Goal: Information Seeking & Learning: Learn about a topic

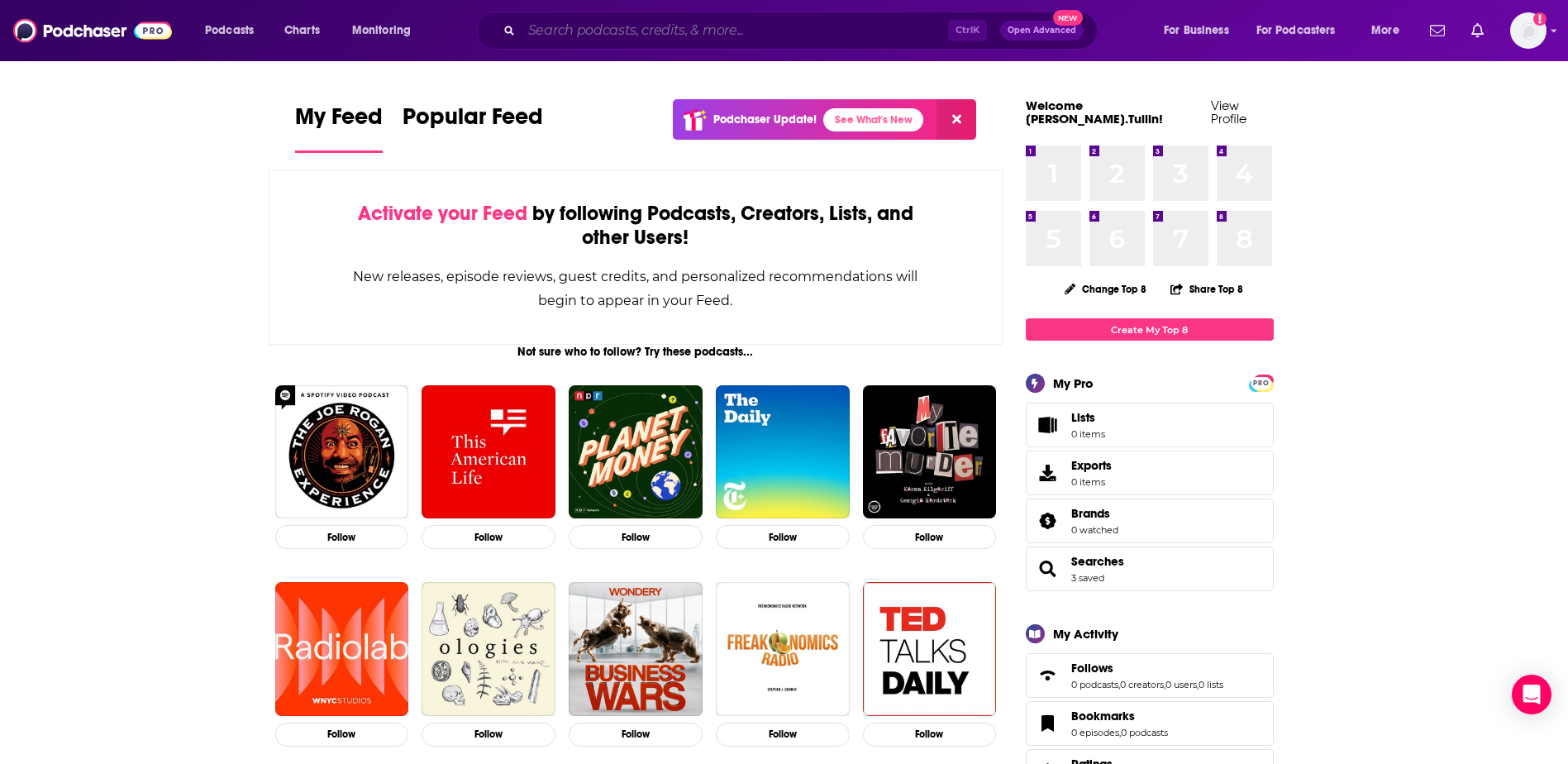
click at [606, 30] on input "Search podcasts, credits, & more..." at bounding box center [735, 31] width 427 height 27
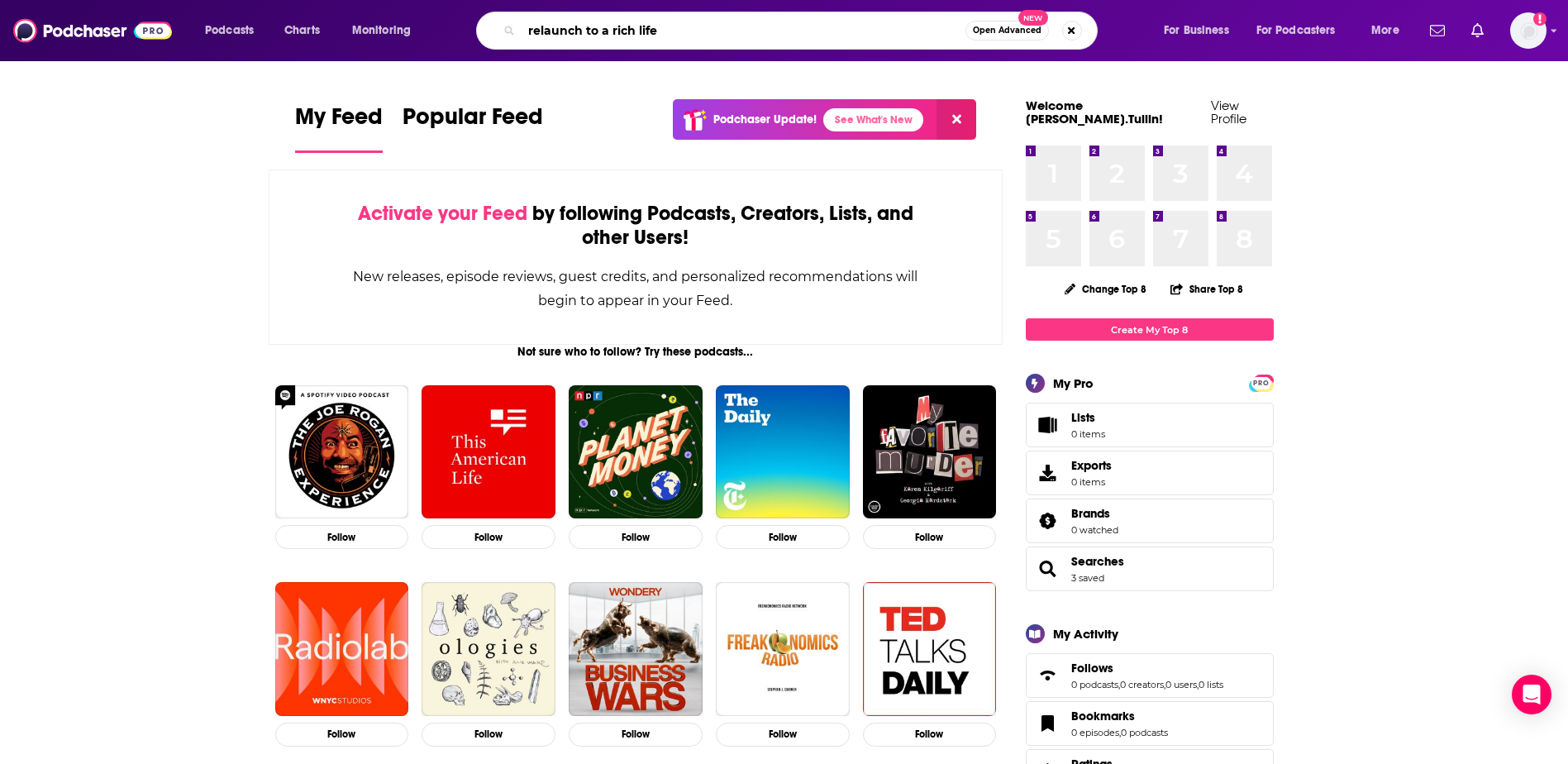
type input "relaunch to a rich life"
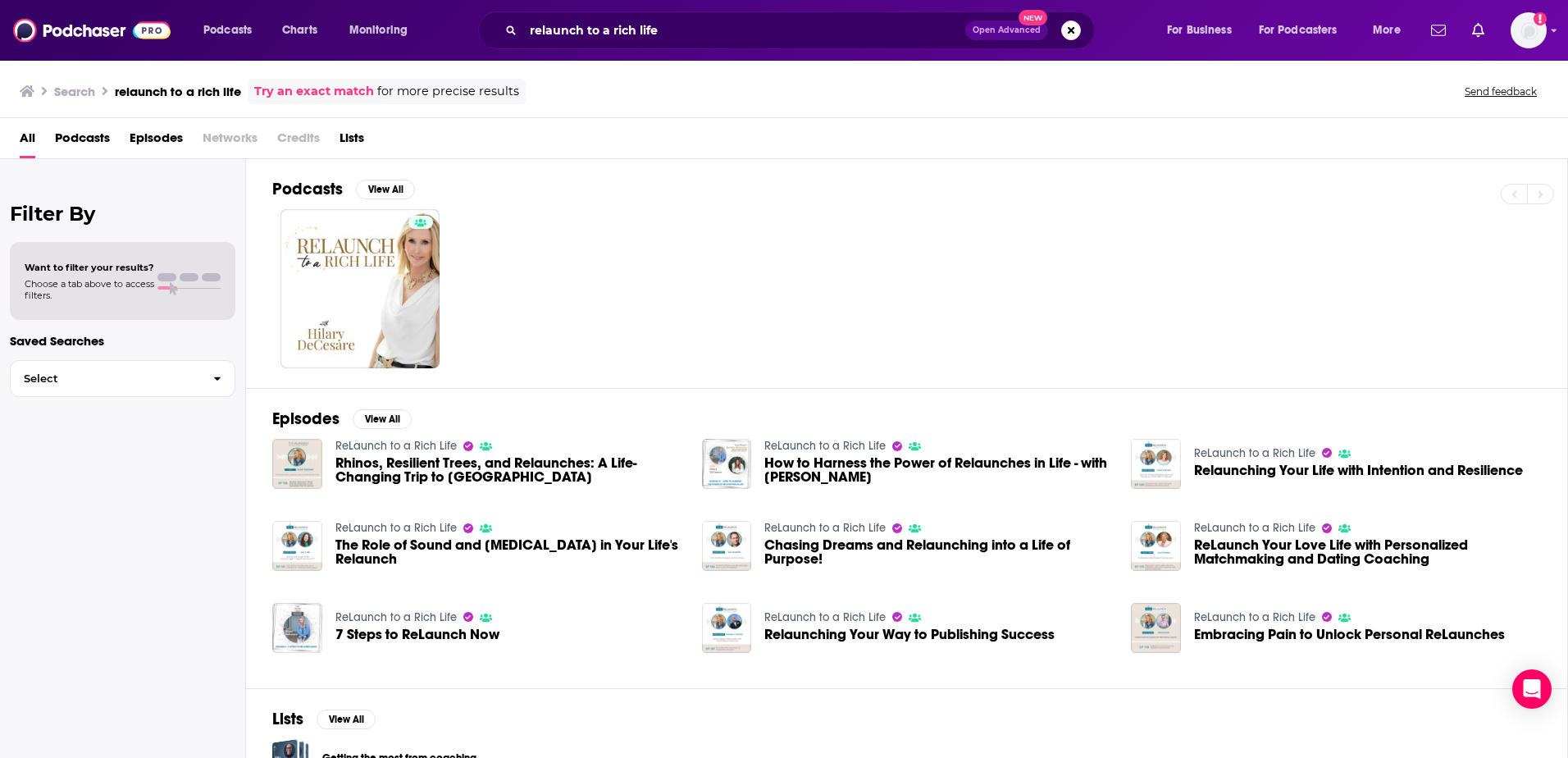
click at [108, 264] on span "Want to filter your results?" at bounding box center [89, 268] width 129 height 12
click at [108, 274] on div "Want to filter your results? Choose a tab above to access filters." at bounding box center [89, 281] width 129 height 39
click at [132, 272] on span "Want to filter your results?" at bounding box center [89, 268] width 129 height 12
click at [81, 137] on span "Podcasts" at bounding box center [82, 141] width 55 height 33
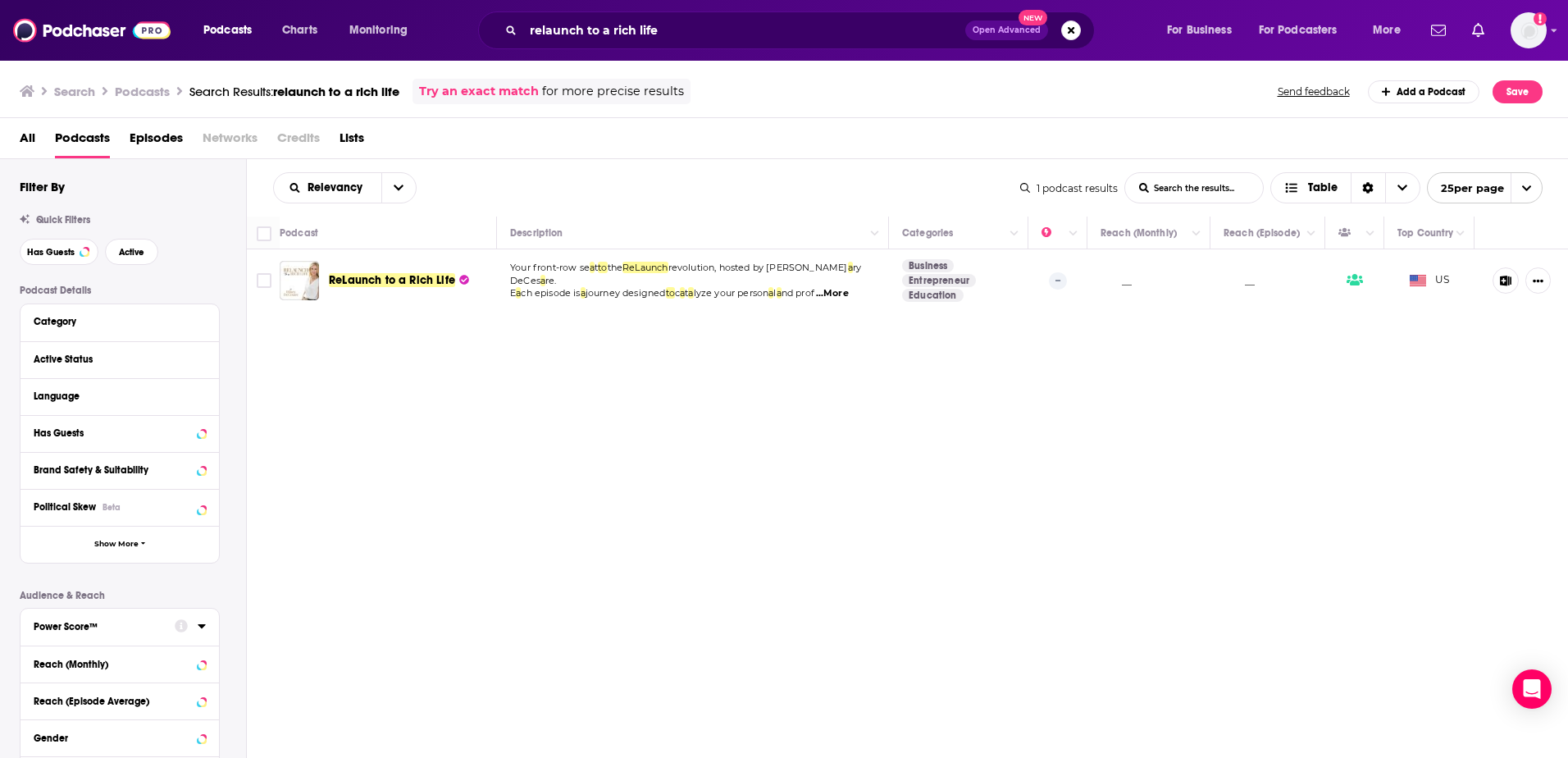
click at [120, 632] on button "Power Score™" at bounding box center [104, 626] width 141 height 21
click at [199, 631] on icon at bounding box center [202, 626] width 8 height 13
click at [356, 136] on span "Lists" at bounding box center [351, 141] width 24 height 33
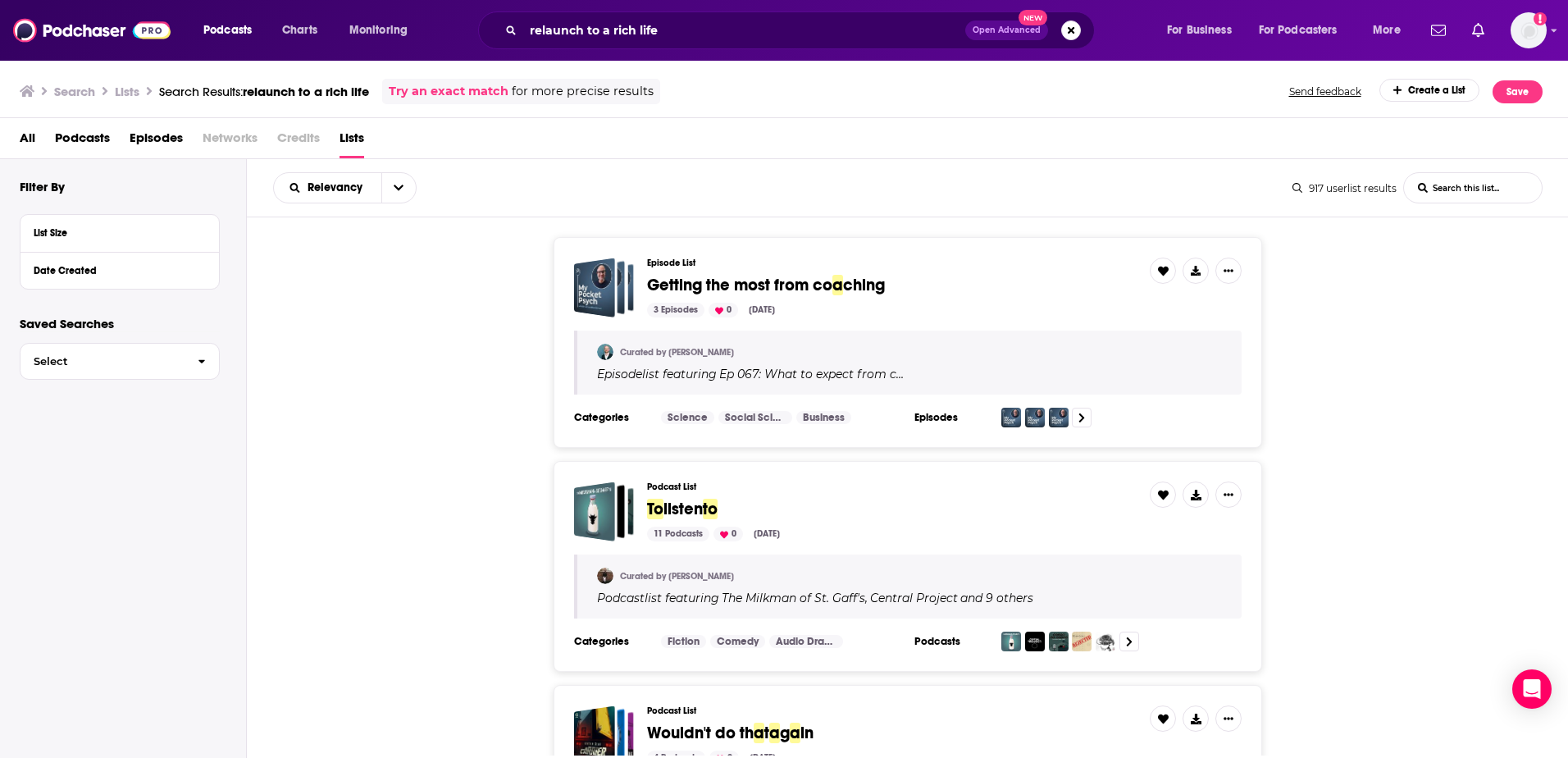
click at [167, 140] on span "Episodes" at bounding box center [156, 141] width 53 height 33
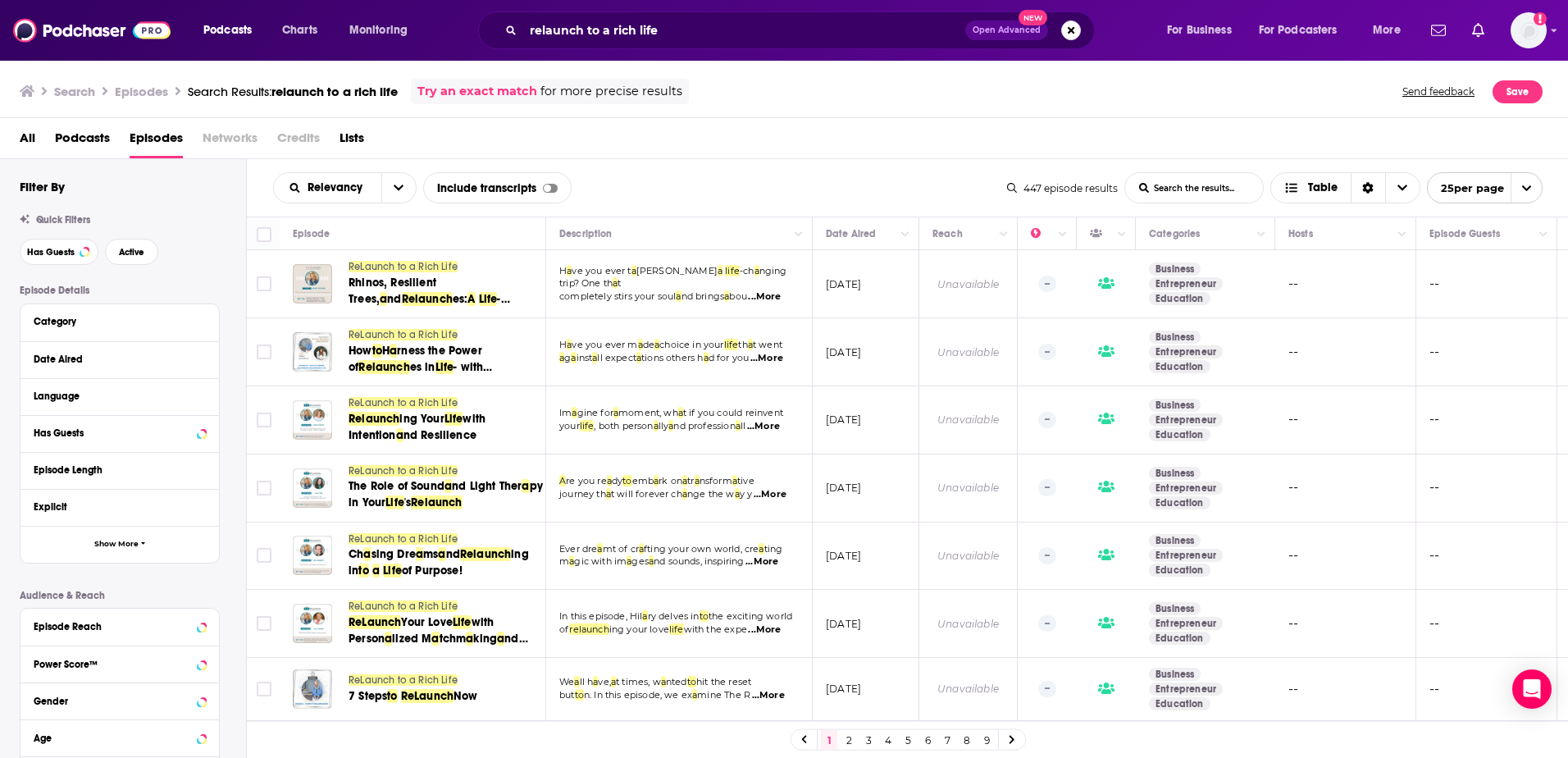
click at [91, 138] on span "Podcasts" at bounding box center [82, 141] width 55 height 33
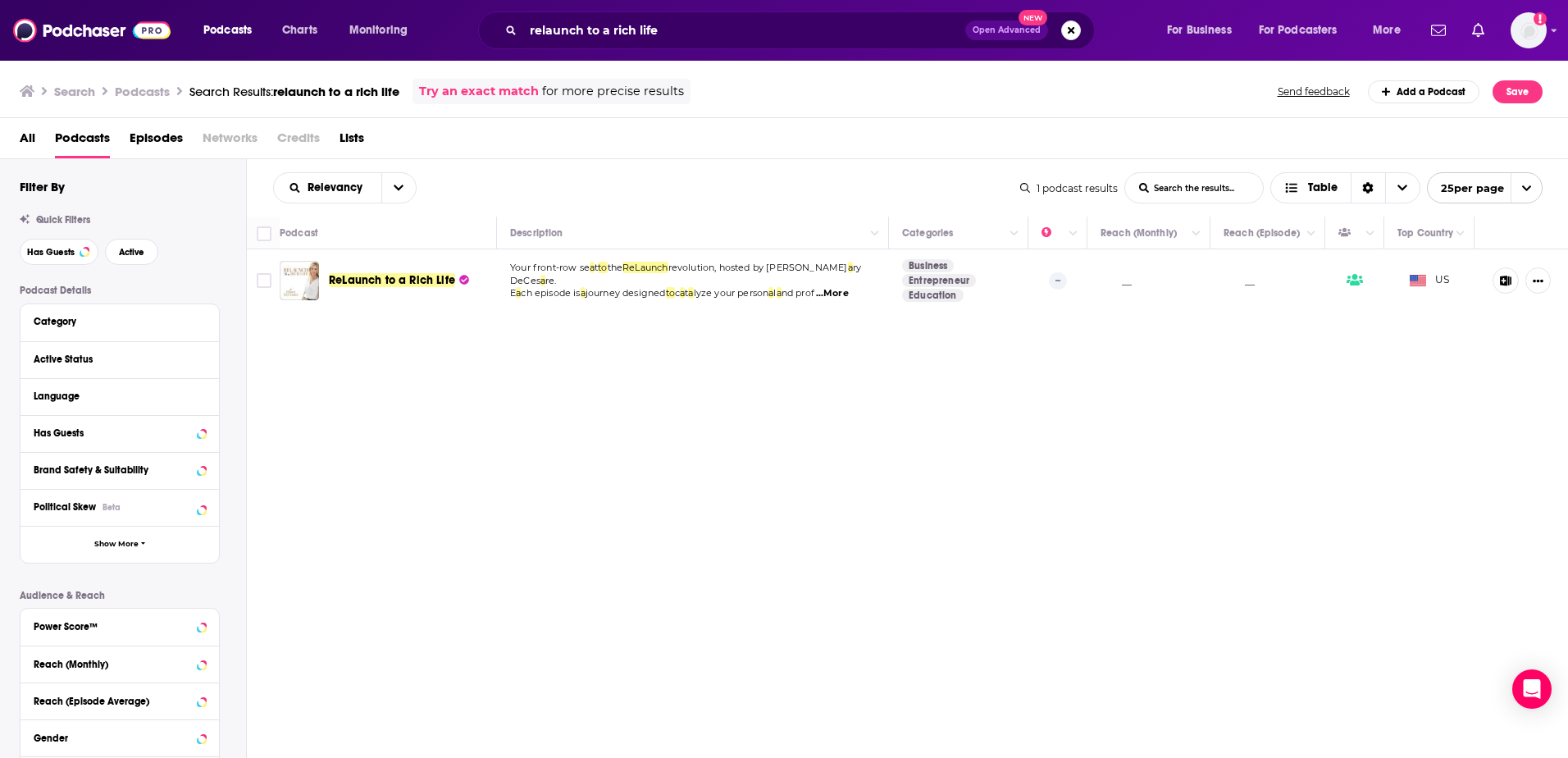
click at [153, 139] on span "Episodes" at bounding box center [156, 141] width 53 height 33
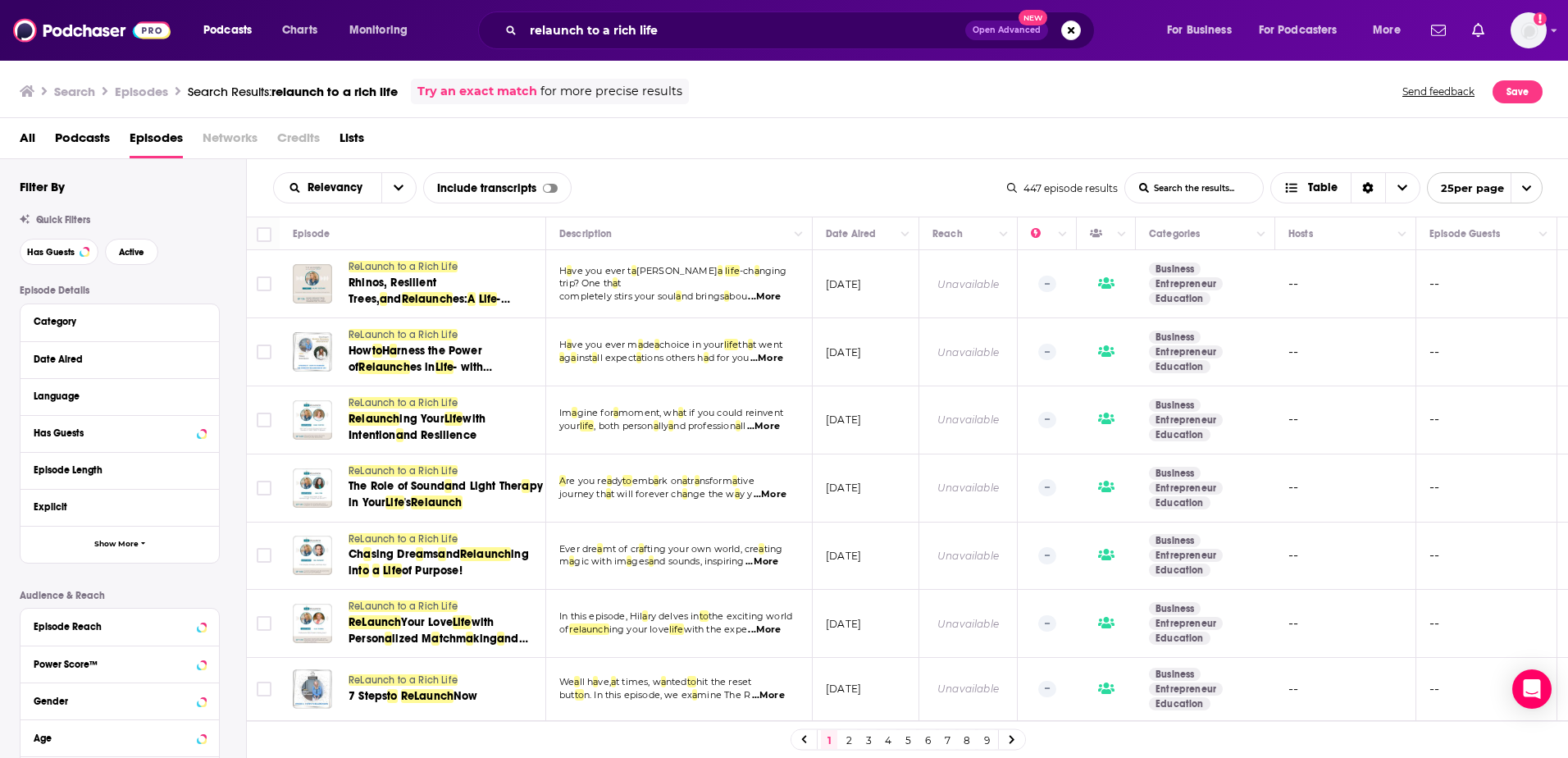
click at [73, 137] on span "Podcasts" at bounding box center [82, 141] width 55 height 33
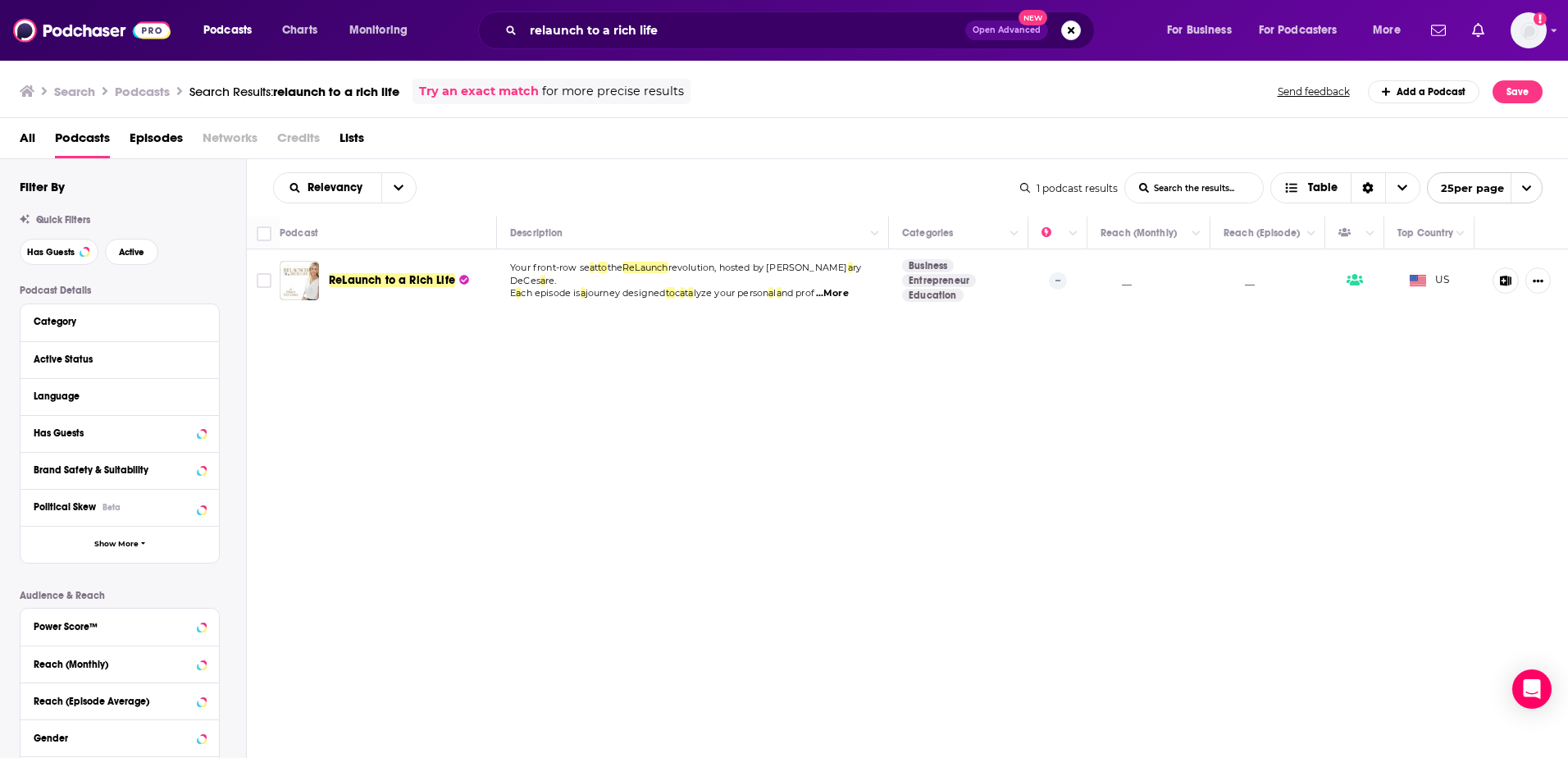
click at [418, 278] on div "Podcasts Charts Monitoring relaunch to a rich life Open Advanced New For Busine…" at bounding box center [784, 379] width 1568 height 758
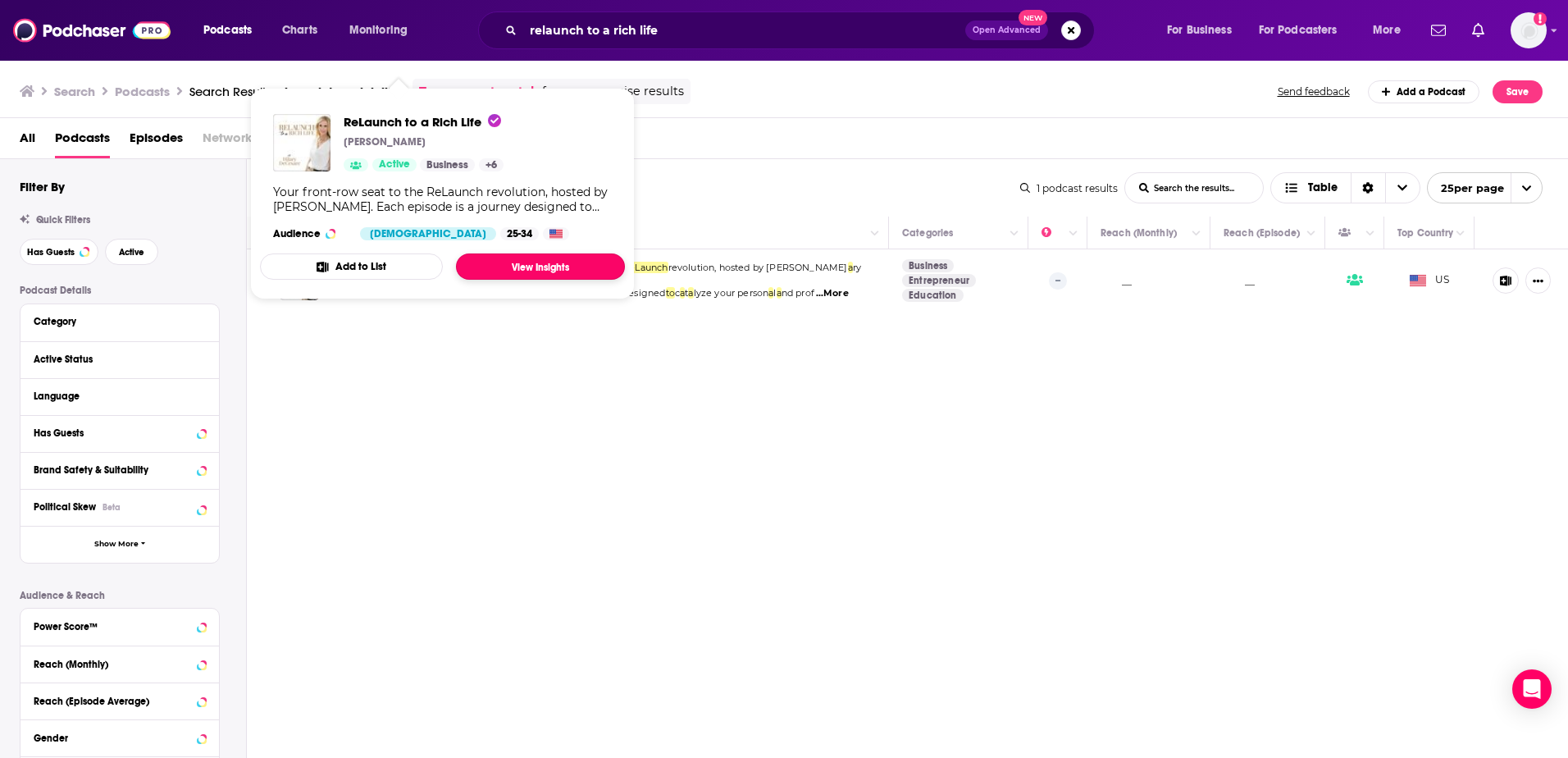
click at [530, 265] on link "View Insights" at bounding box center [540, 267] width 169 height 26
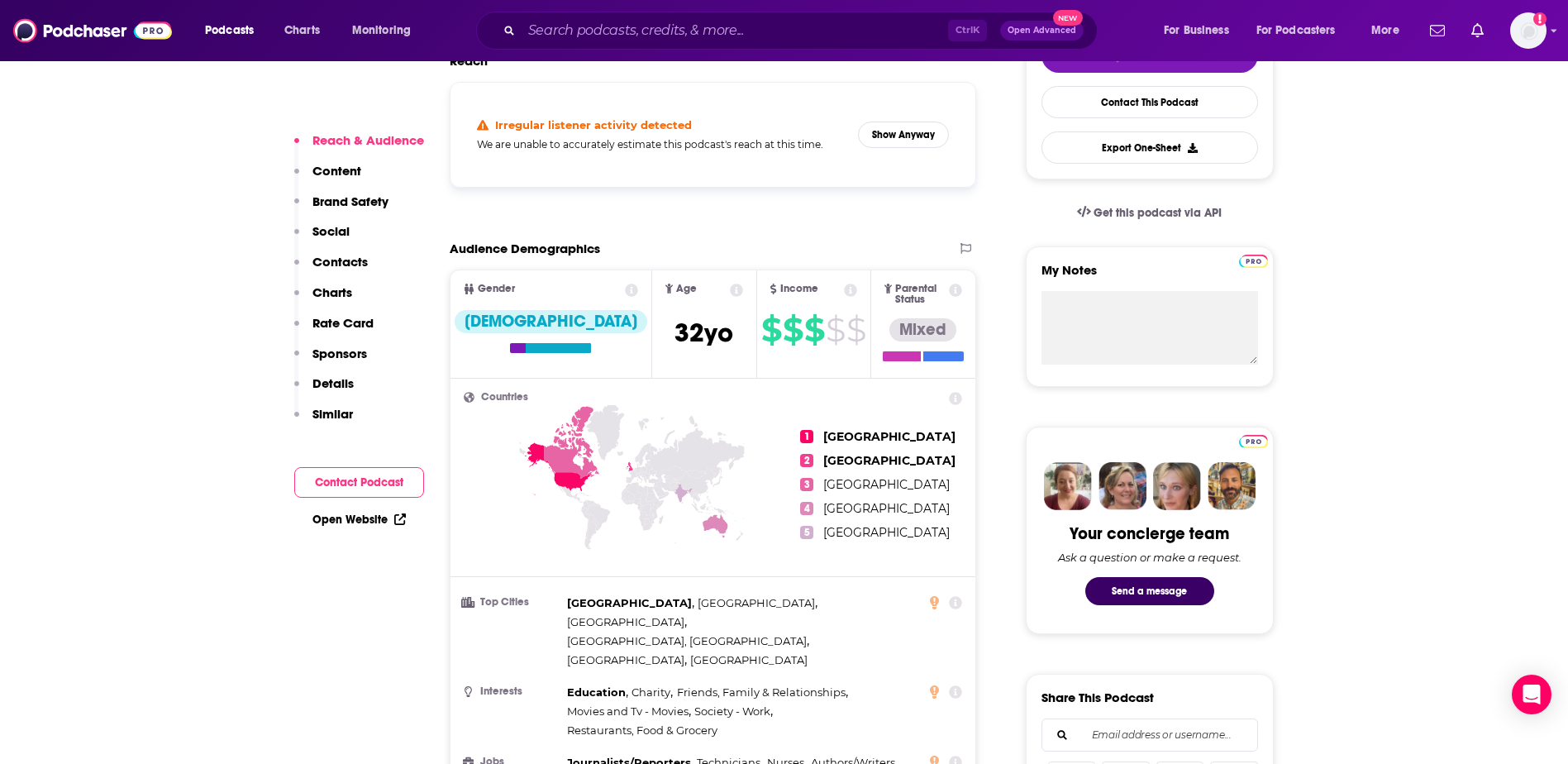
scroll to position [331, 0]
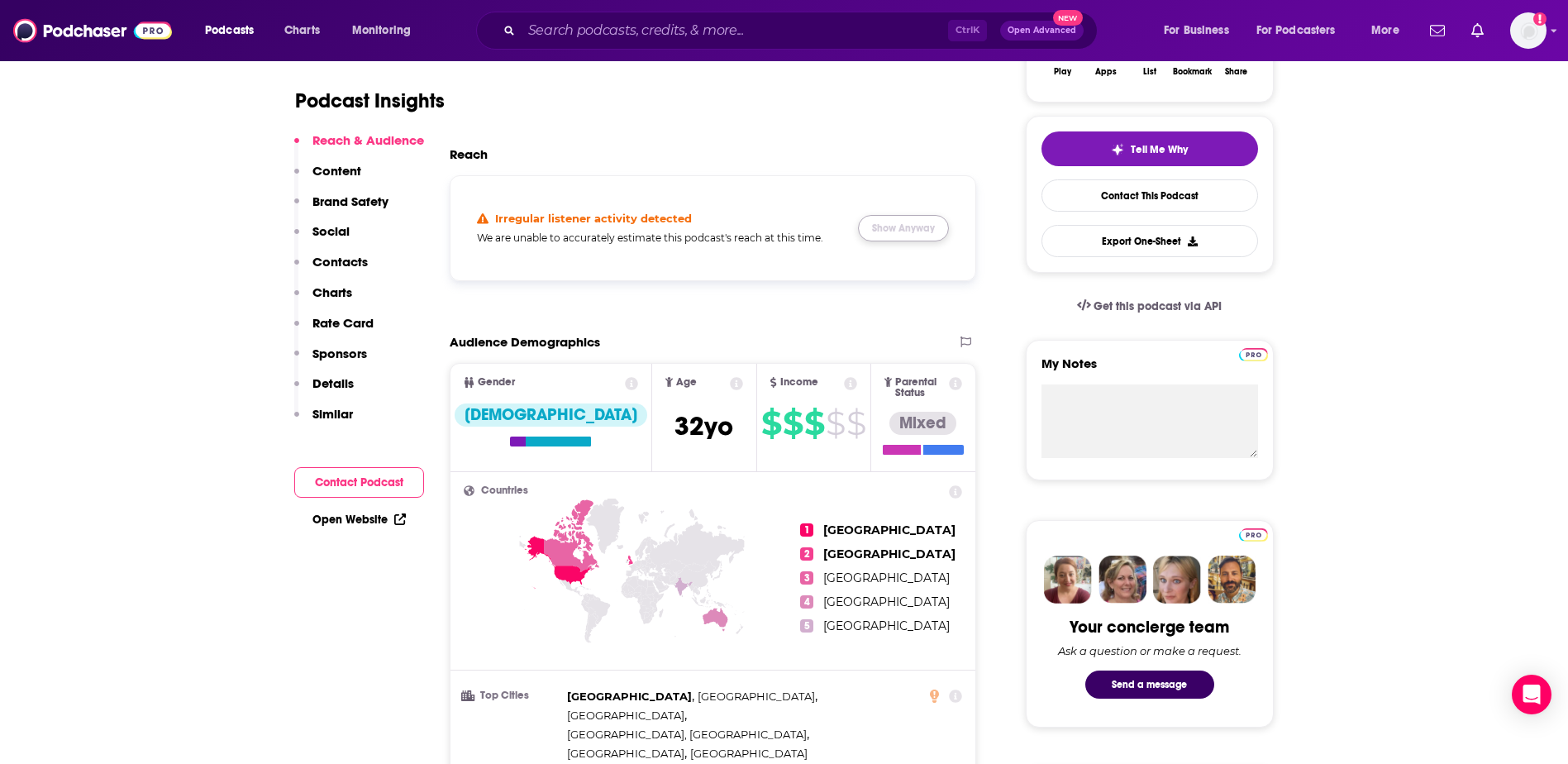
click at [906, 229] on button "Show Anyway" at bounding box center [904, 228] width 91 height 27
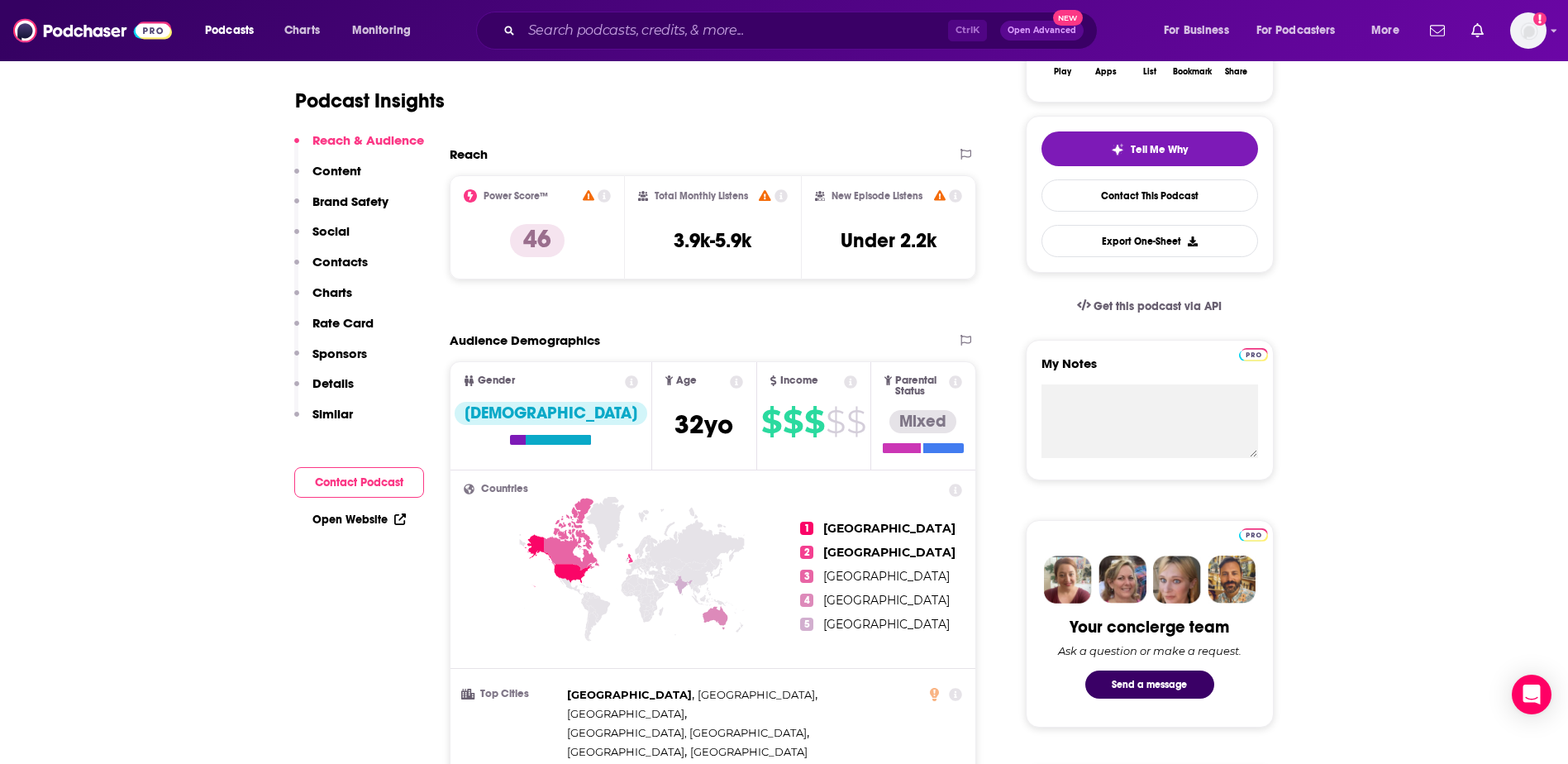
click at [360, 326] on p "Rate Card" at bounding box center [343, 323] width 61 height 16
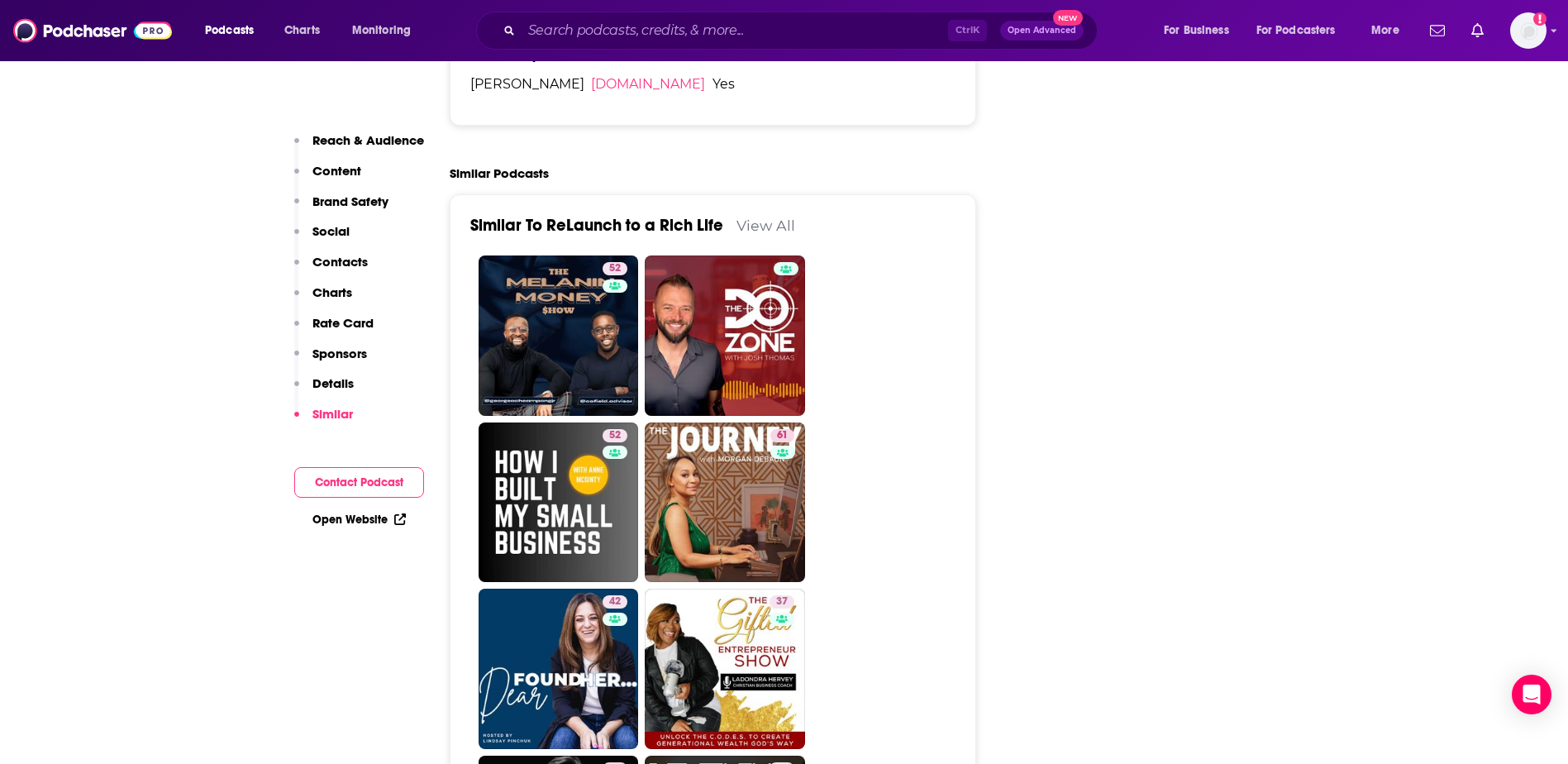
scroll to position [2521, 0]
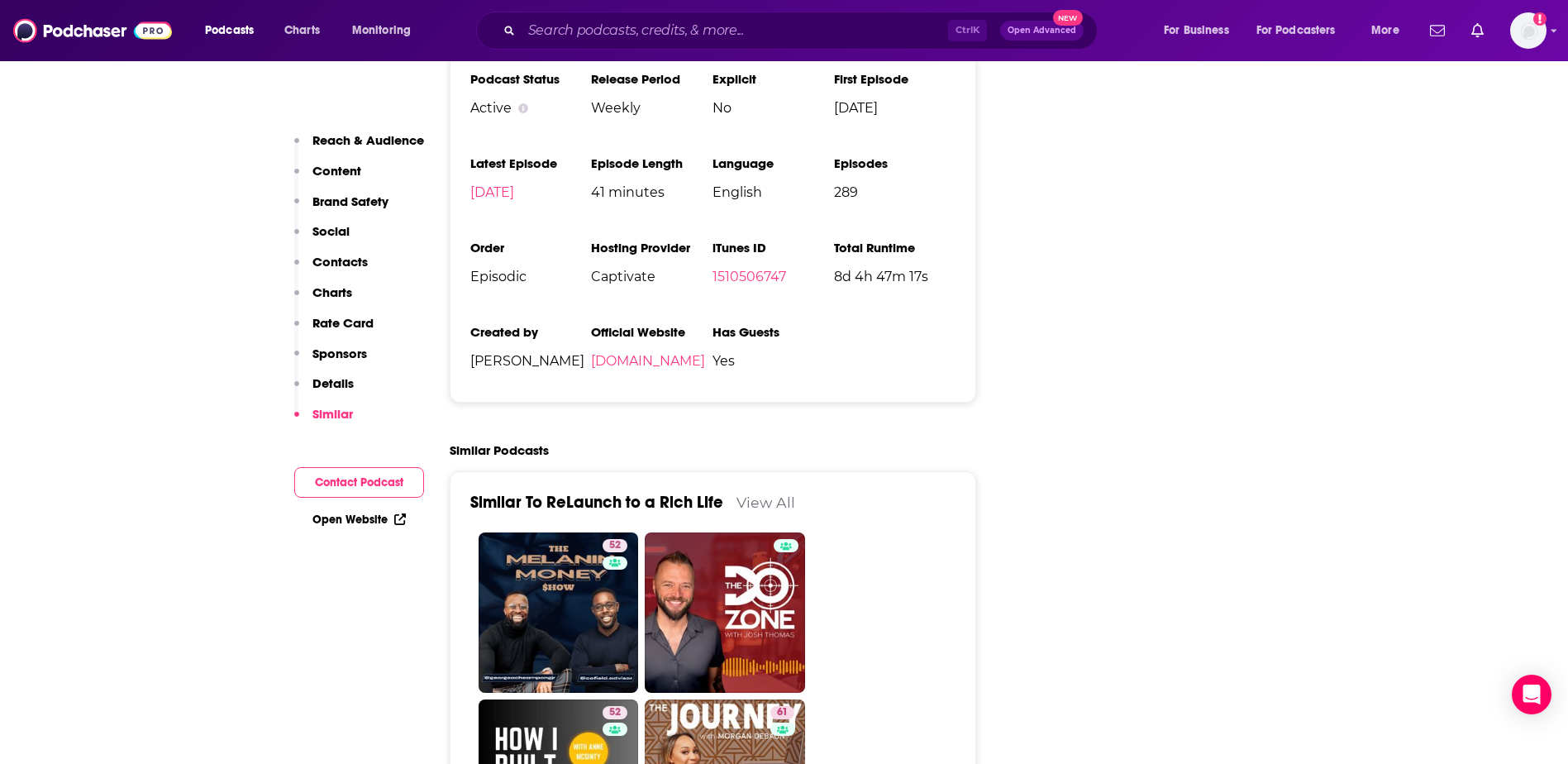
click at [356, 357] on p "Sponsors" at bounding box center [339, 354] width 54 height 16
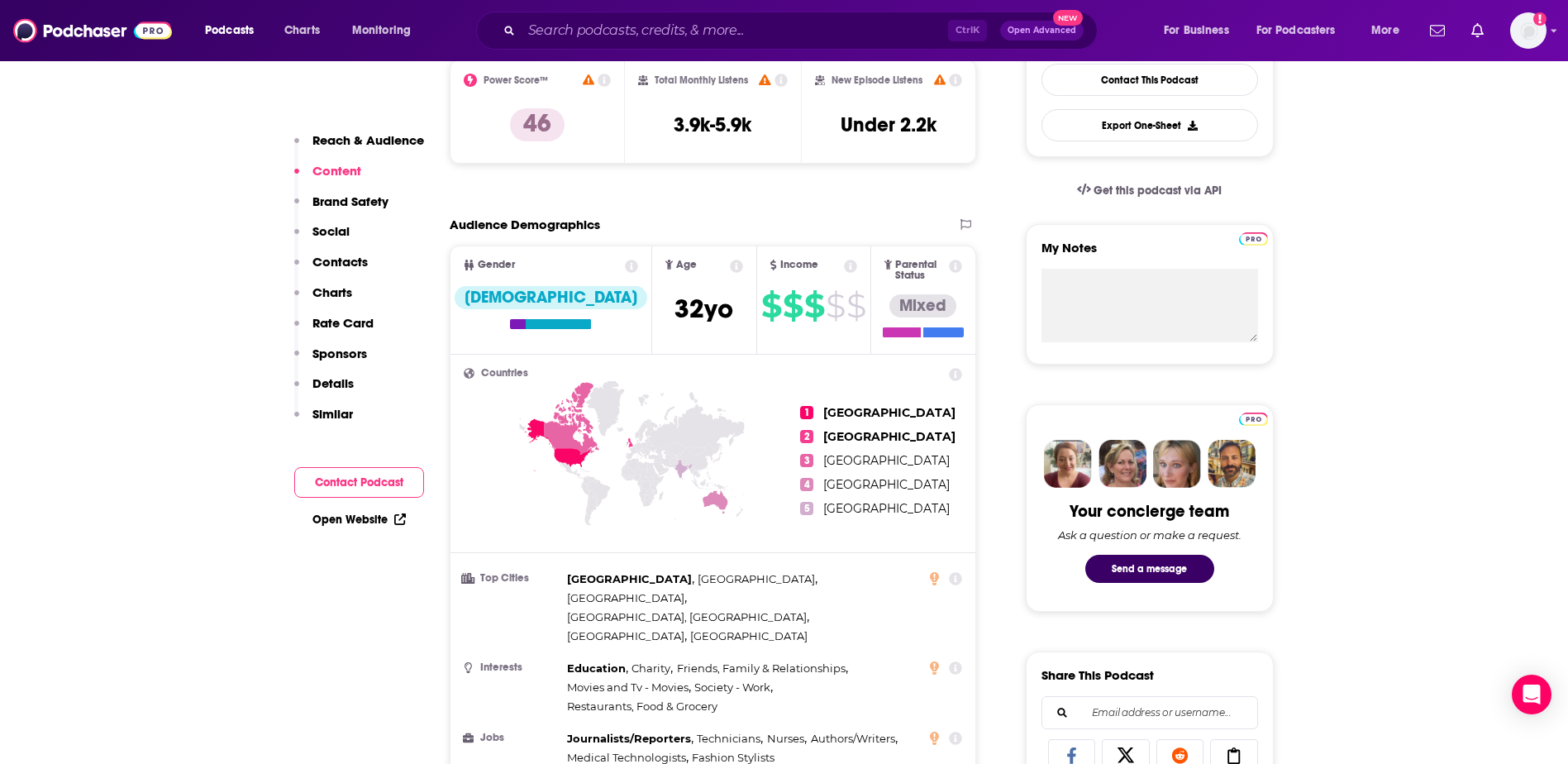
scroll to position [530, 0]
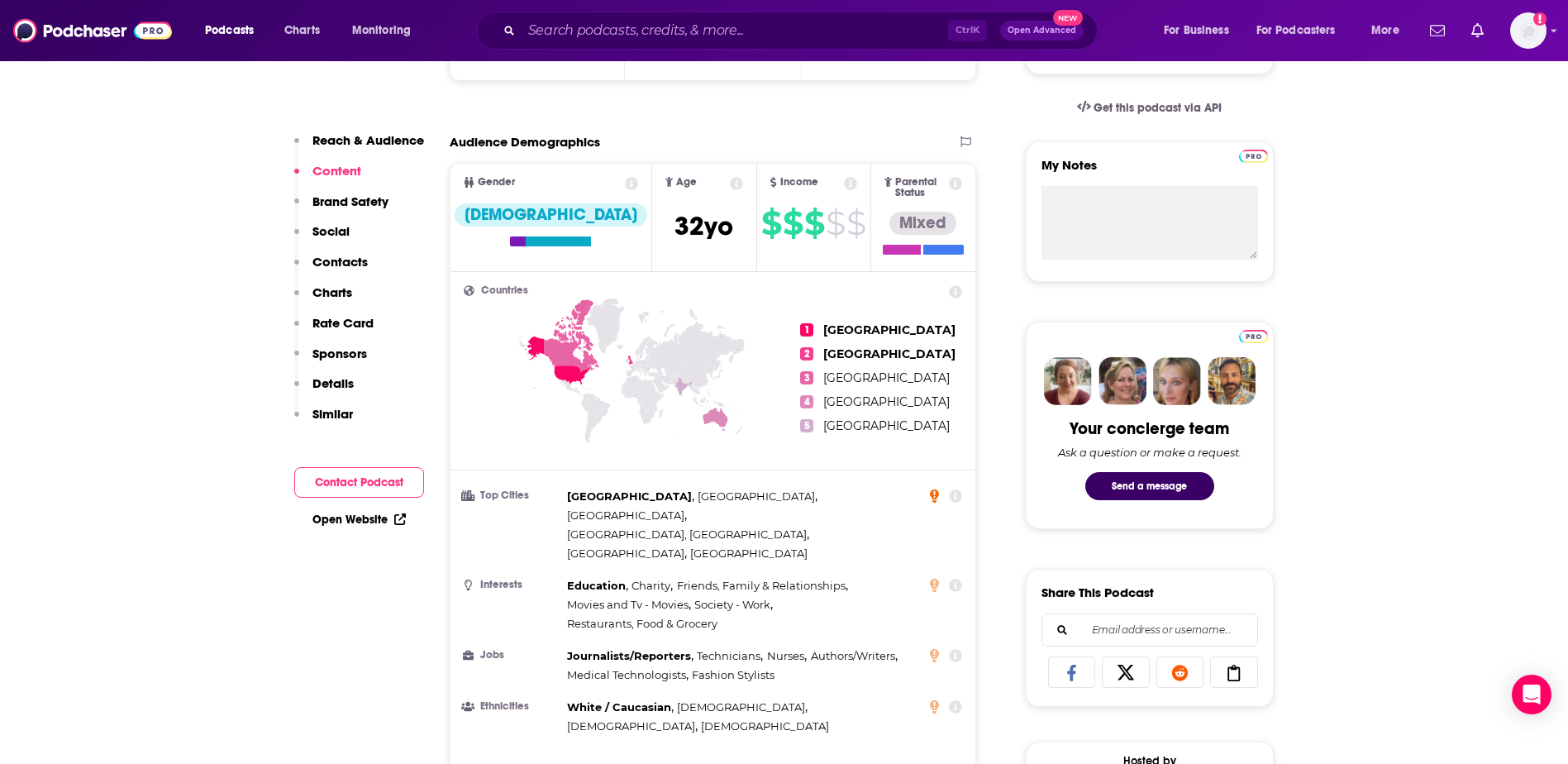
click at [935, 489] on icon at bounding box center [934, 495] width 9 height 13
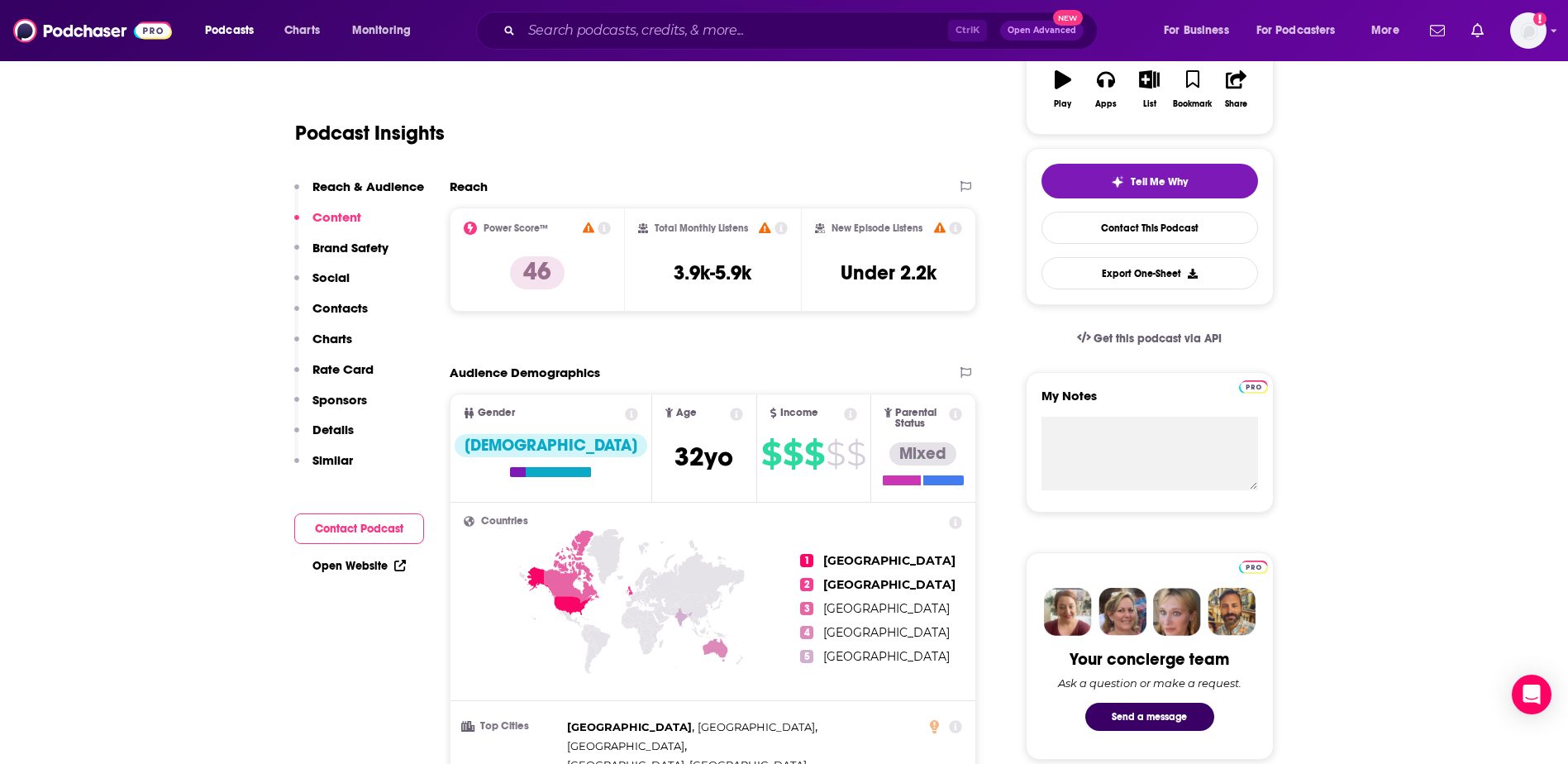
scroll to position [282, 0]
